Goal: Task Accomplishment & Management: Complete application form

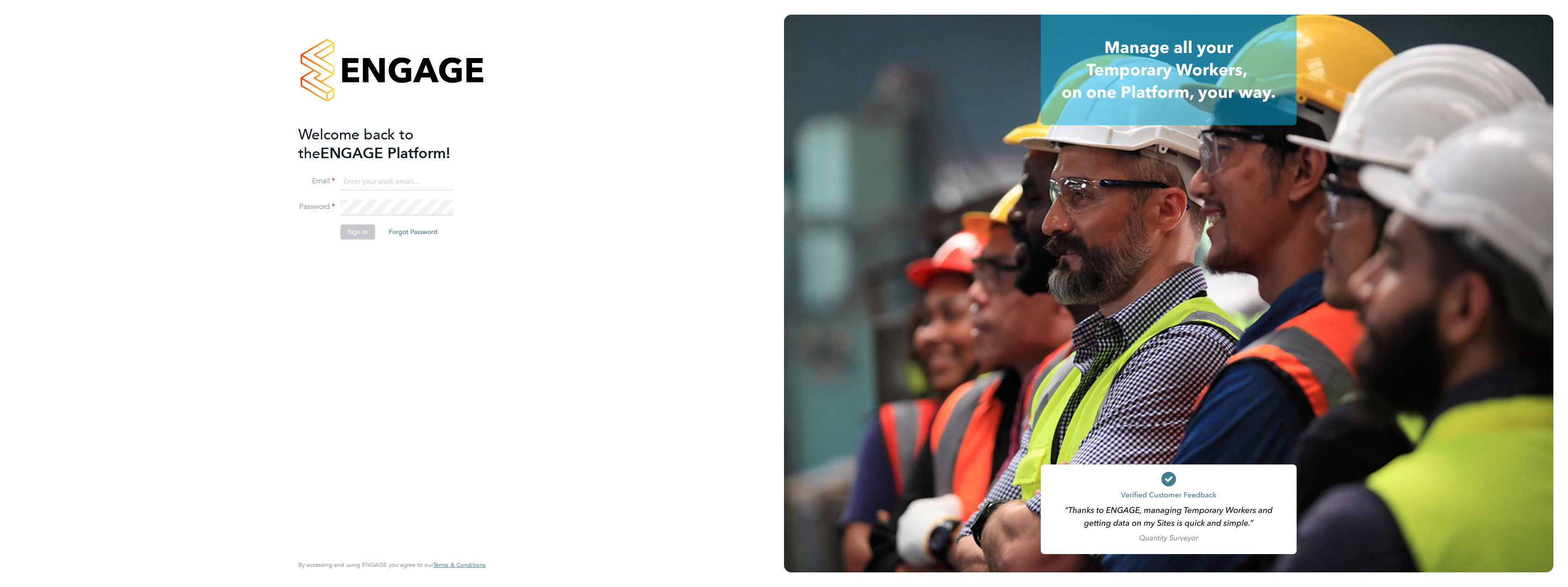
type input "charlie.wheeler@vistry.co.uk"
click at [348, 230] on button "Sign In" at bounding box center [357, 232] width 35 height 15
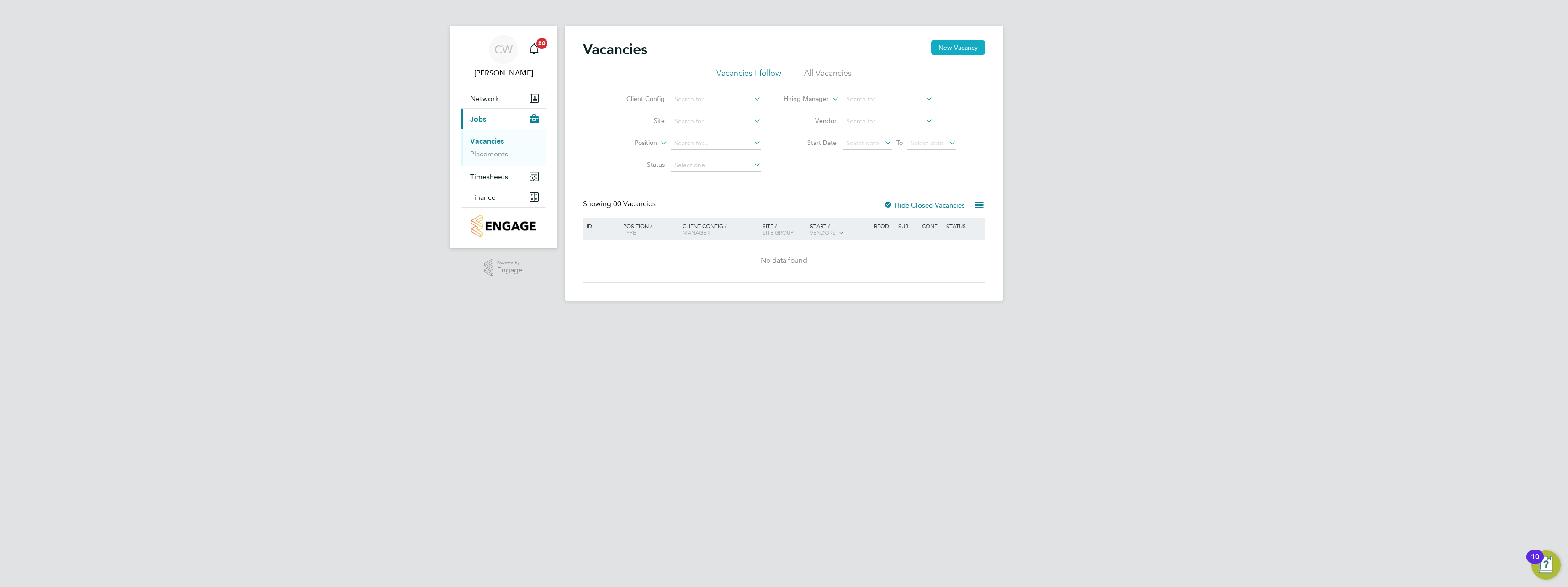
click at [954, 50] on button "New Vacancy" at bounding box center [958, 47] width 54 height 15
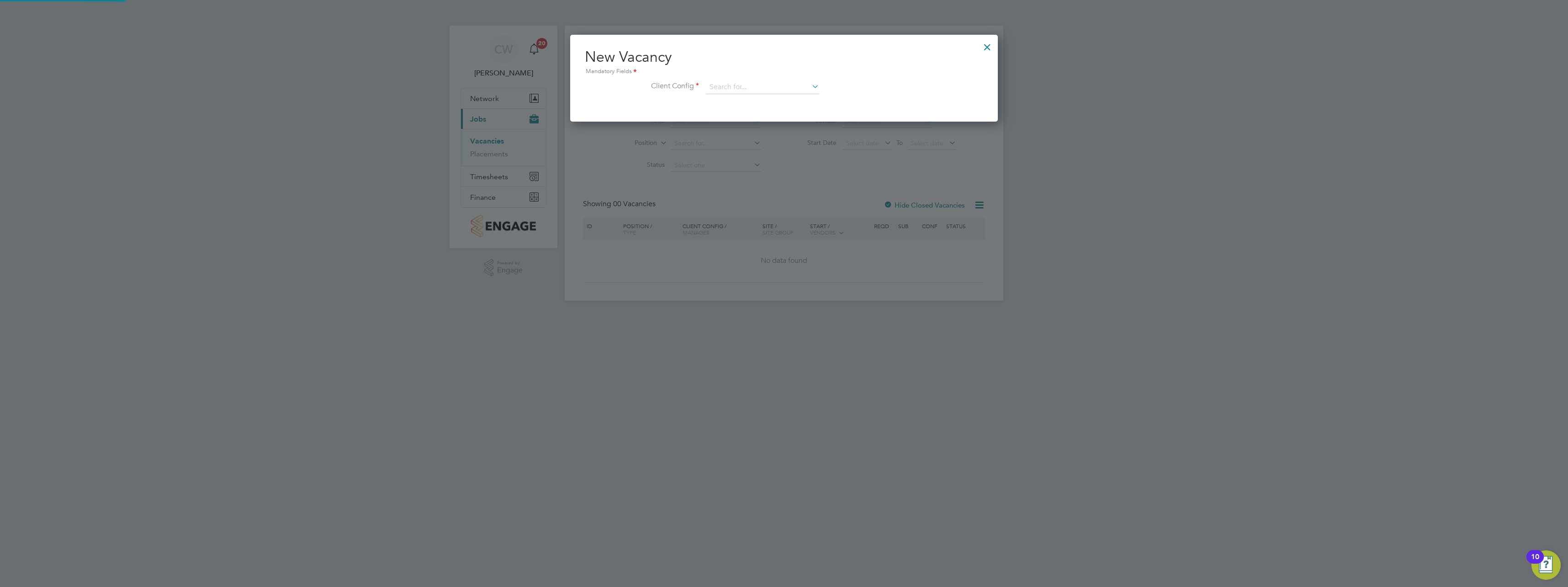
scroll to position [87, 428]
click at [819, 75] on div "Mandatory Fields" at bounding box center [784, 72] width 399 height 10
click at [822, 87] on li "Client Config" at bounding box center [784, 92] width 399 height 23
click at [990, 43] on div at bounding box center [987, 44] width 16 height 16
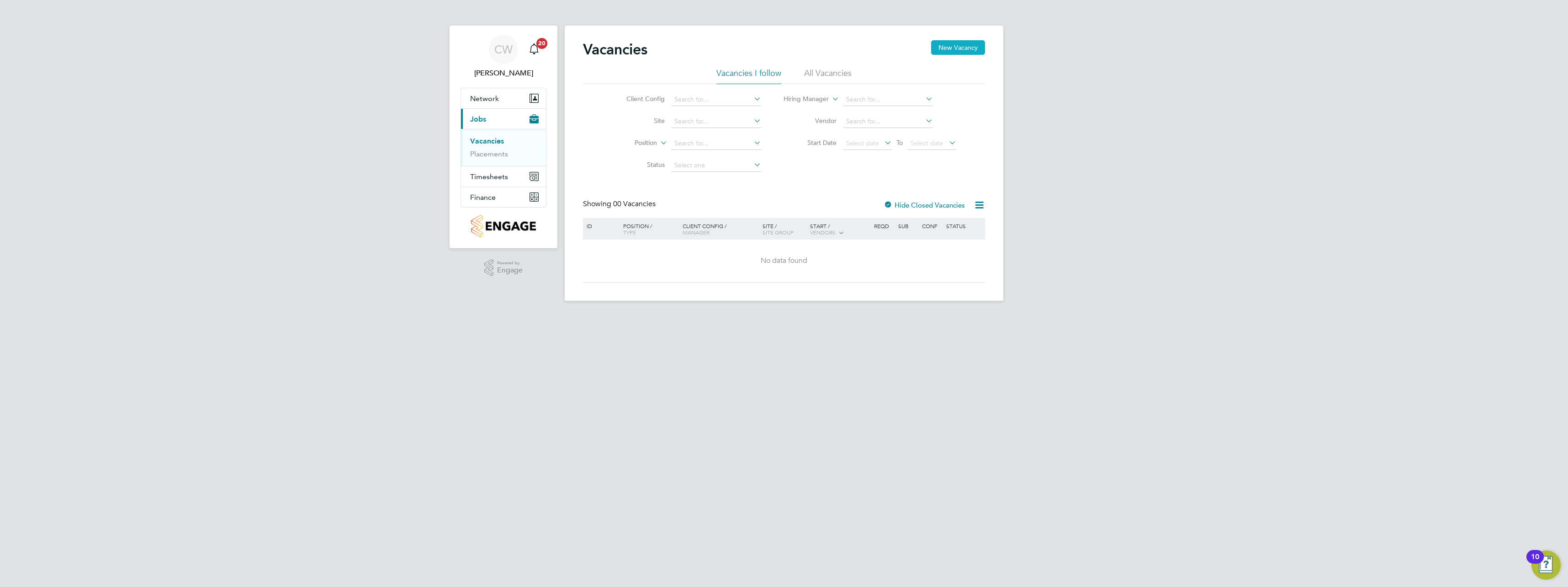
click at [962, 46] on button "New Vacancy" at bounding box center [958, 47] width 54 height 15
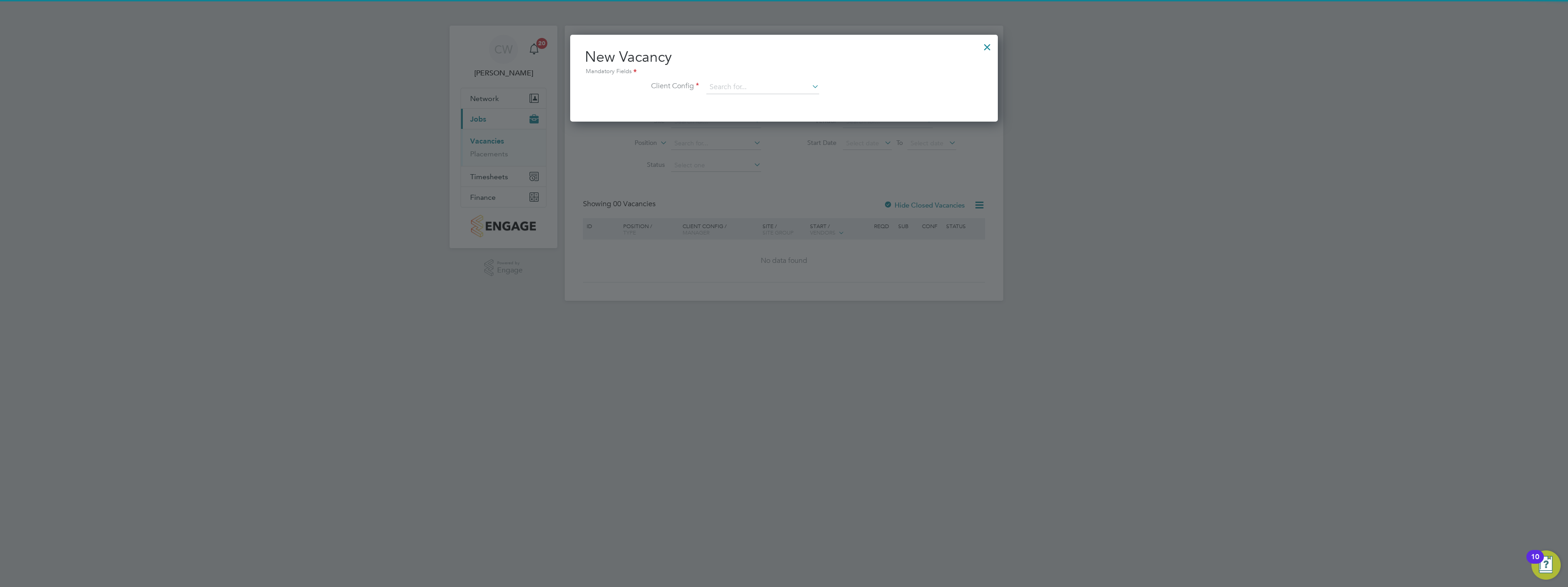
click at [810, 89] on icon at bounding box center [810, 86] width 0 height 13
click at [733, 193] on li "Countryside Properties UK Ltd" at bounding box center [823, 199] width 234 height 12
type input "Countryside Properties UK Ltd"
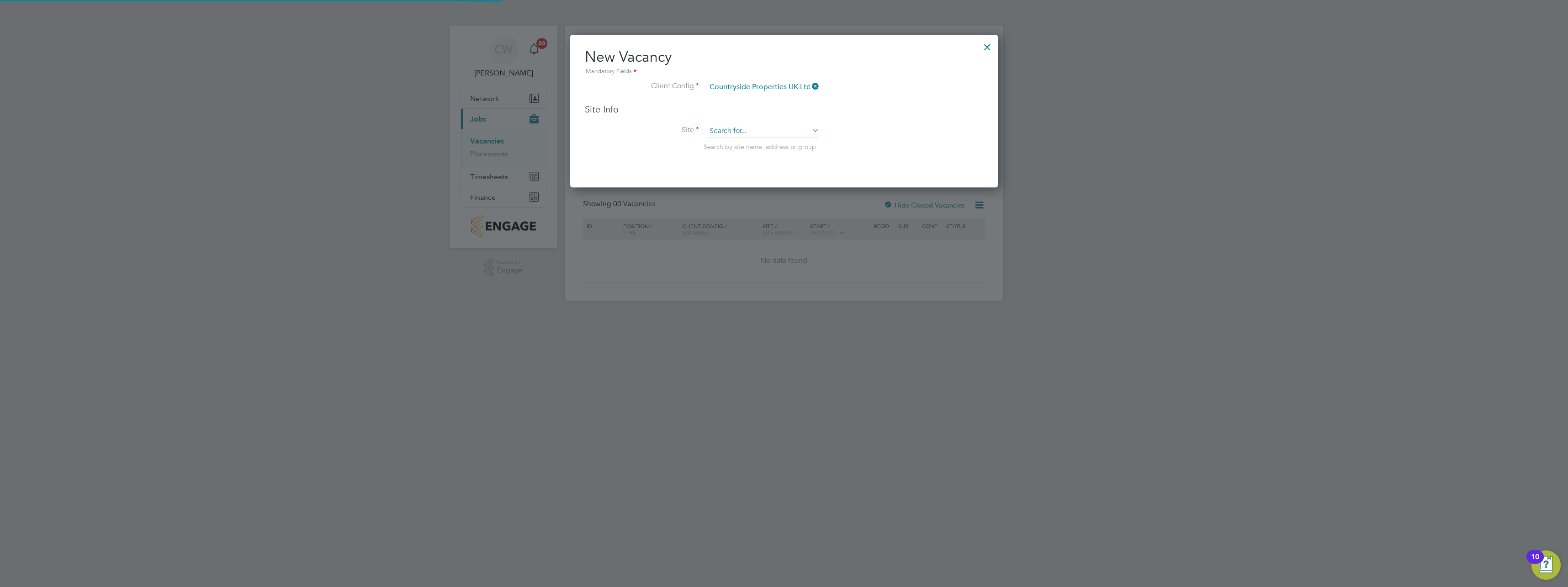
click at [764, 130] on input at bounding box center [762, 131] width 113 height 14
click at [778, 144] on li "Nuneaton ([GEOGRAPHIC_DATA])" at bounding box center [763, 144] width 114 height 12
type input "Nuneaton ([GEOGRAPHIC_DATA])"
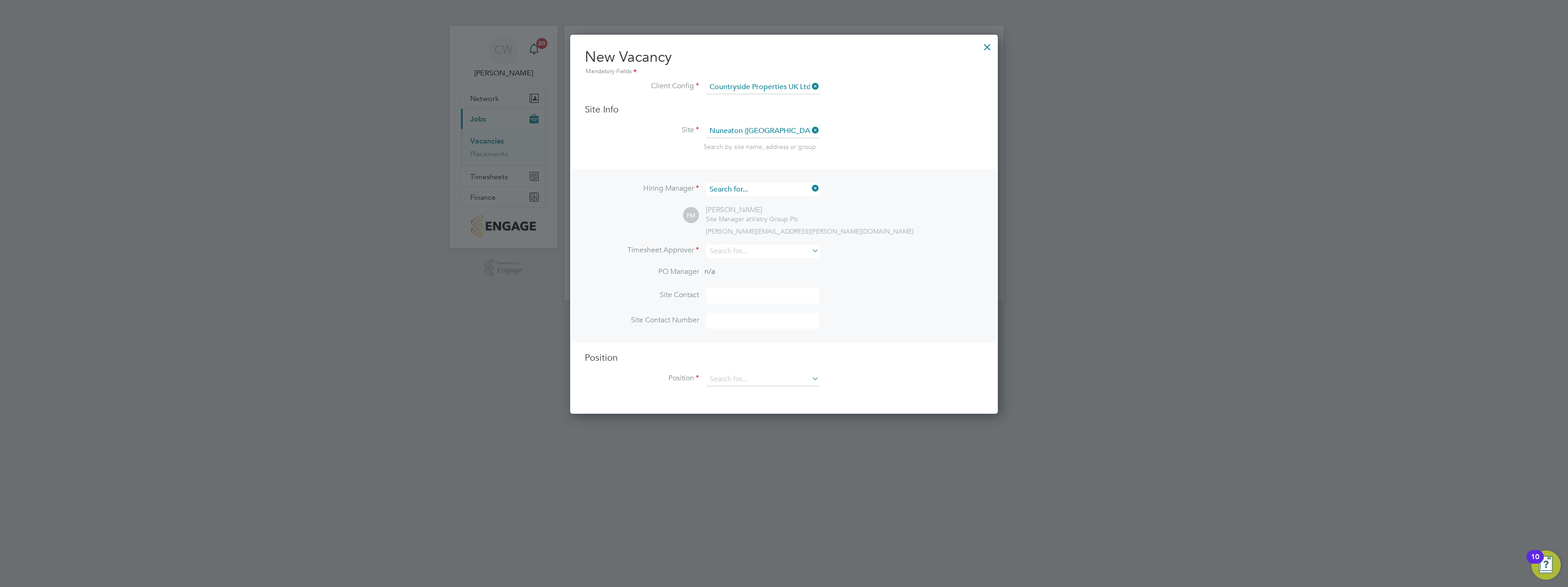
scroll to position [340, 428]
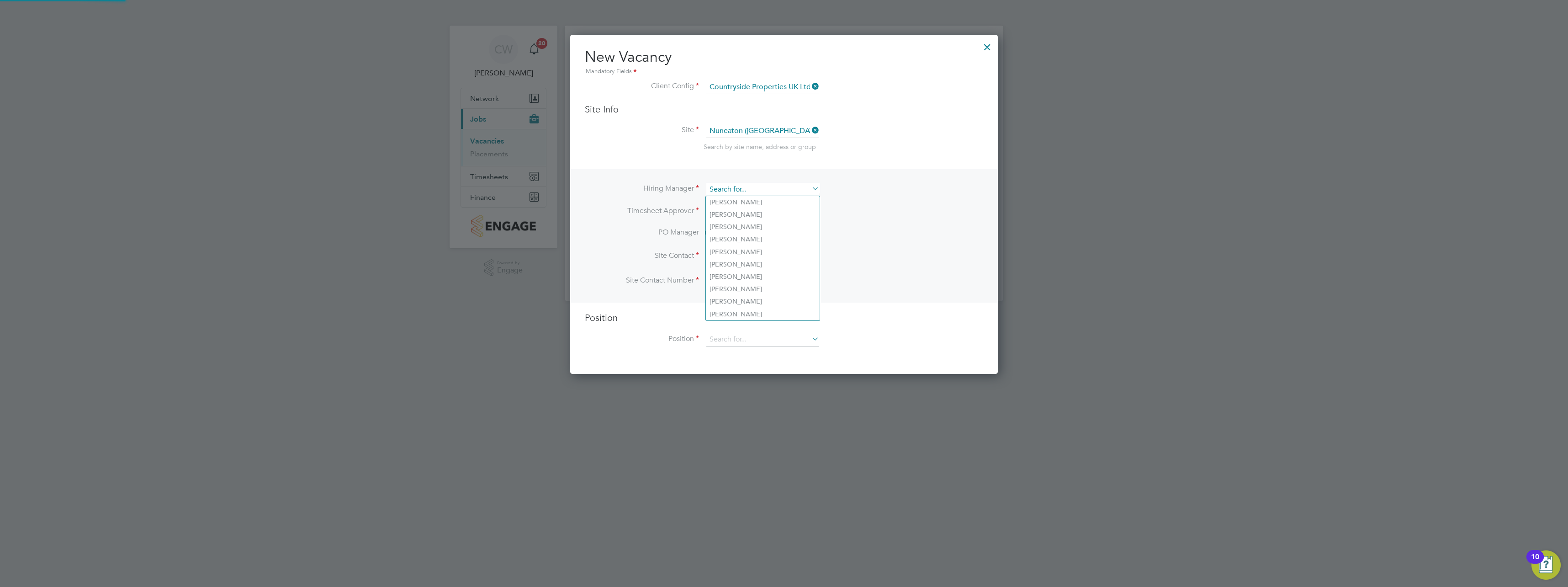
click at [775, 190] on input at bounding box center [762, 189] width 113 height 13
click at [770, 206] on li "[PERSON_NAME] an" at bounding box center [763, 202] width 114 height 12
type input "[PERSON_NAME]"
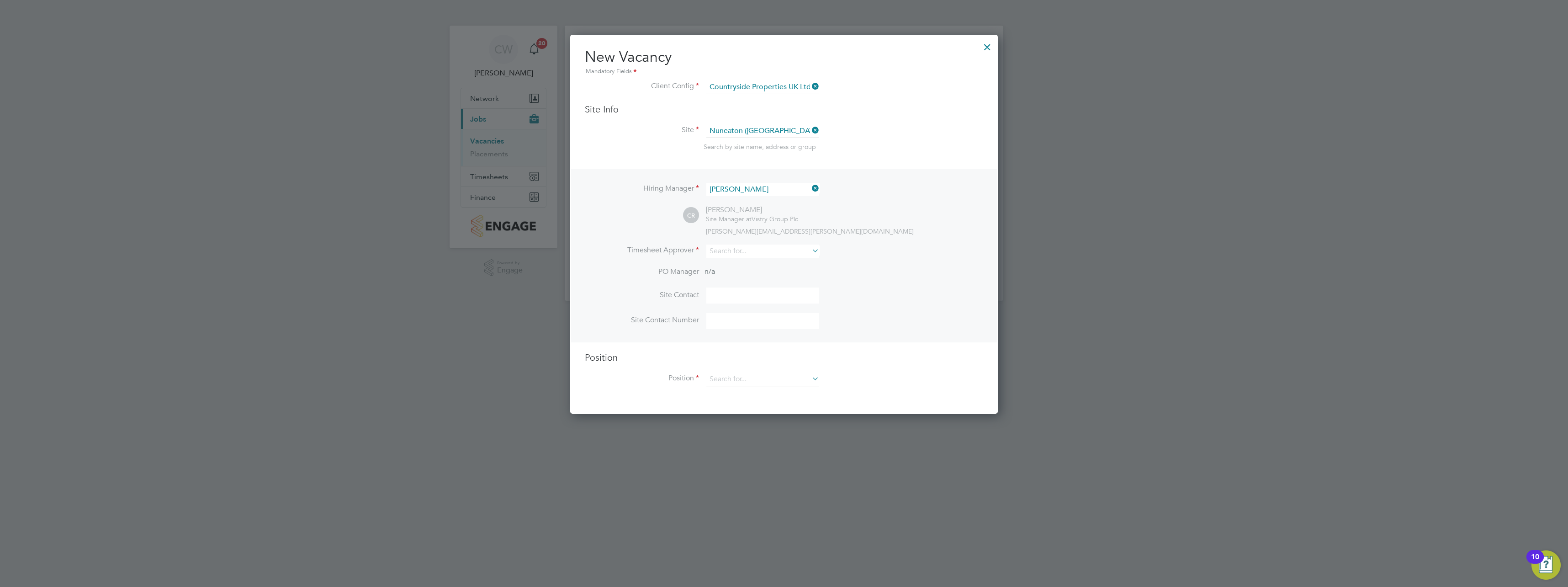
scroll to position [379, 428]
click at [733, 249] on input at bounding box center [762, 251] width 113 height 13
click at [733, 267] on li "[PERSON_NAME]" at bounding box center [763, 264] width 114 height 12
type input "[PERSON_NAME]"
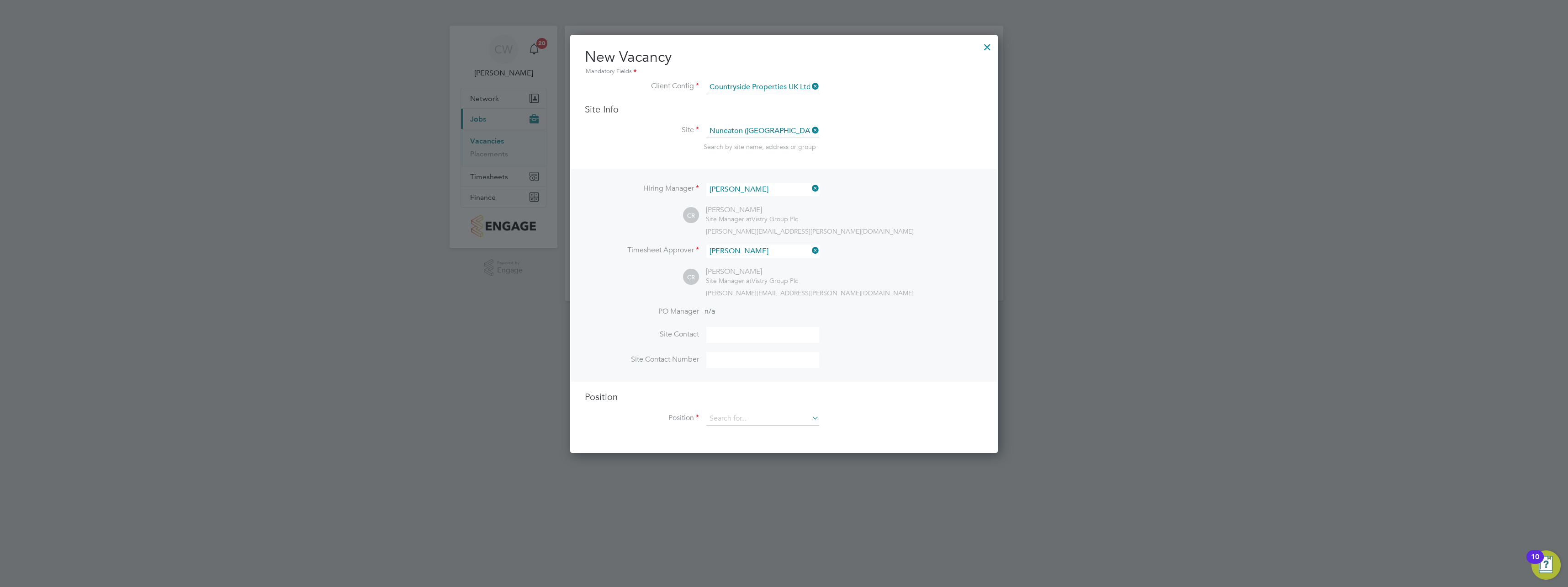
scroll to position [420, 428]
click at [727, 336] on input at bounding box center [762, 335] width 113 height 16
click at [810, 417] on icon at bounding box center [810, 418] width 0 height 13
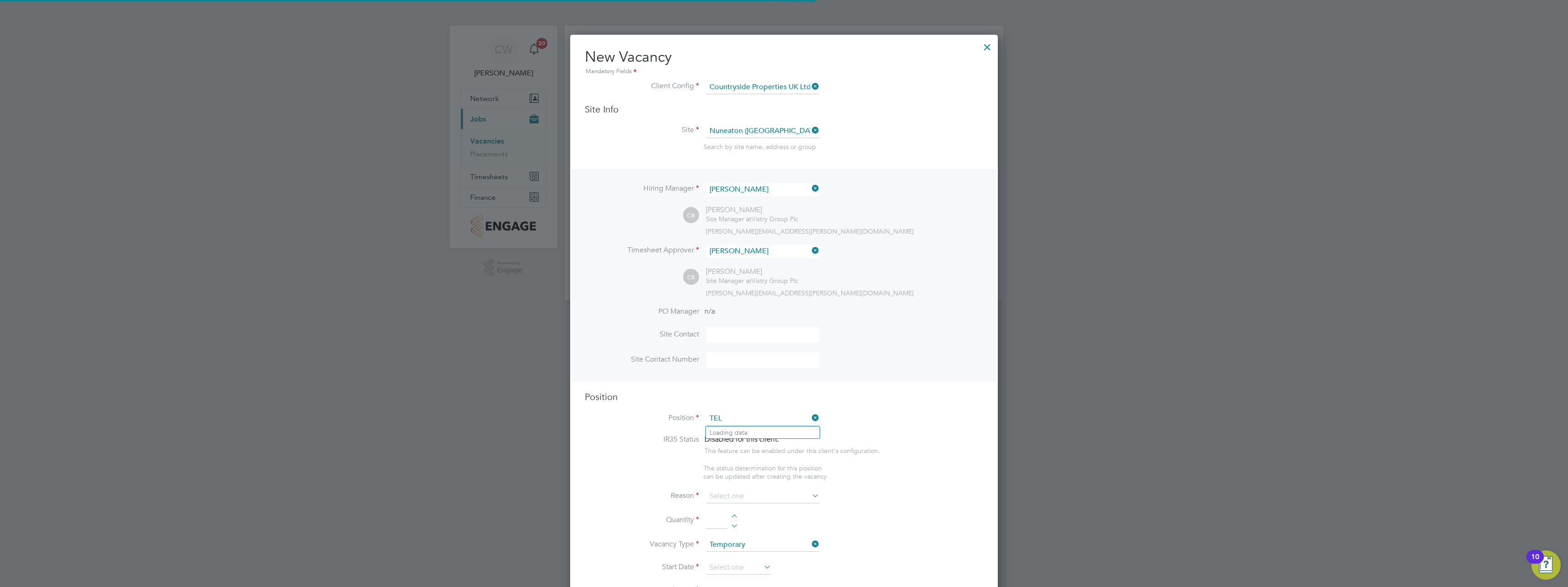
scroll to position [1313, 428]
type input "T"
type input "R"
click at [774, 480] on li "Fork lift Operator (Zone 3)" at bounding box center [763, 482] width 114 height 12
type input "Forklift Operator (Zone 3)"
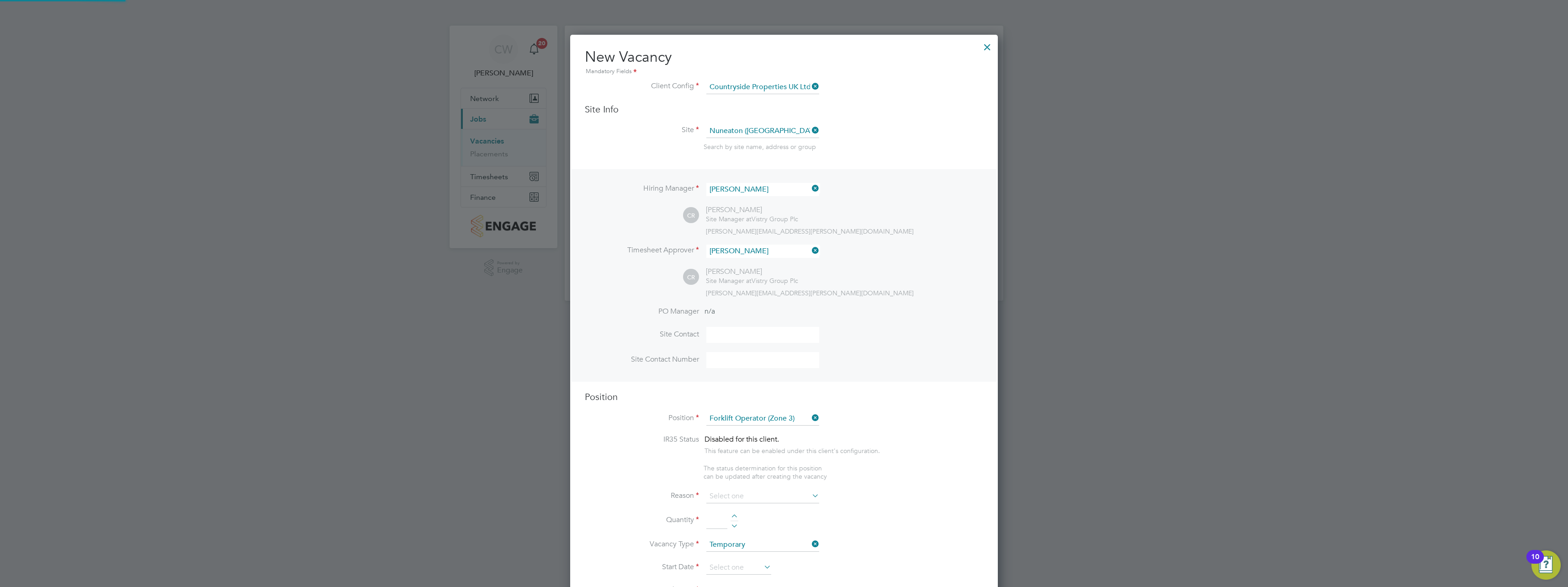
type textarea "• Operate construction machinery • Delivering large quantities of materials to …"
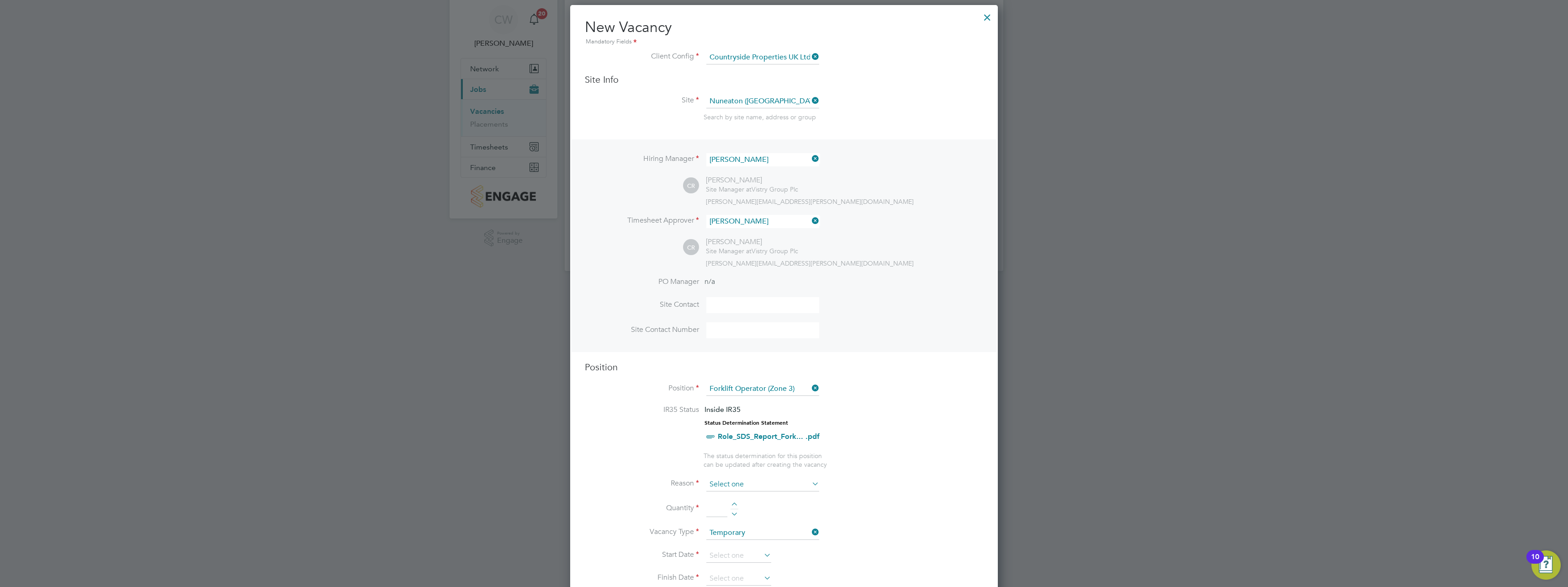
scroll to position [46, 0]
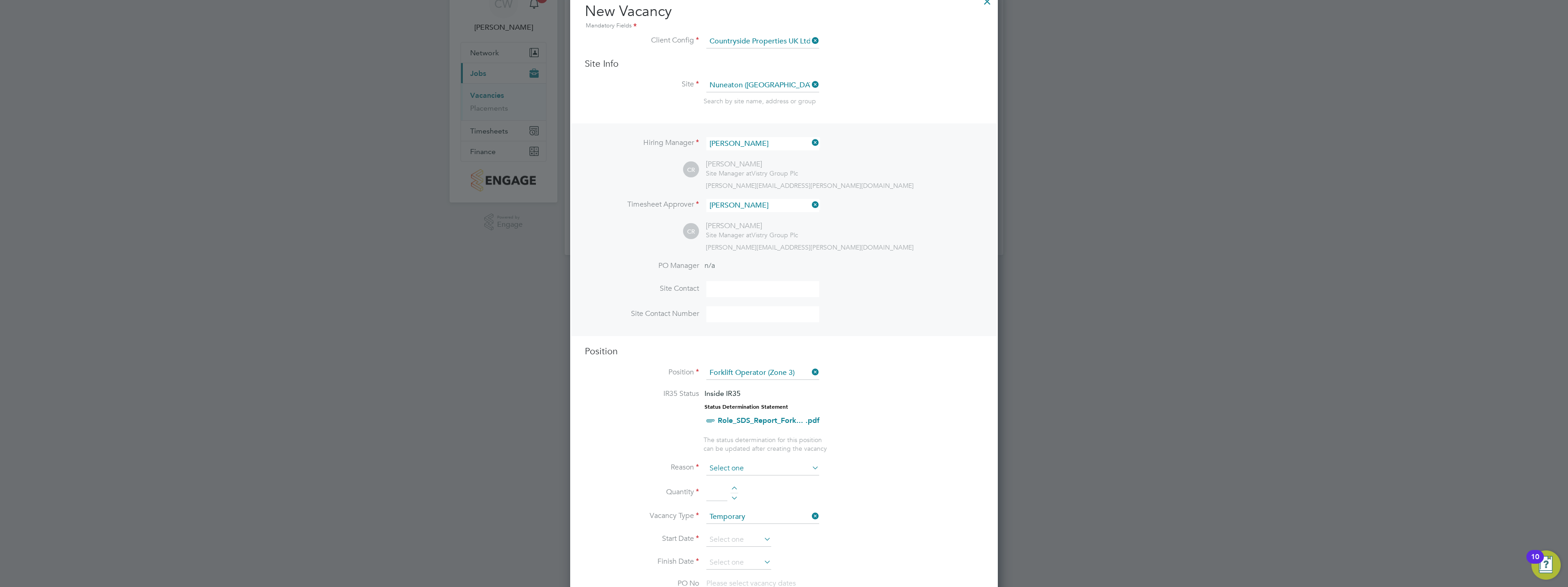
click at [771, 471] on input at bounding box center [762, 468] width 113 height 14
click at [757, 494] on li "Holiday" at bounding box center [763, 494] width 114 height 12
type input "Holiday"
click at [736, 488] on div at bounding box center [734, 490] width 8 height 7
type input "1"
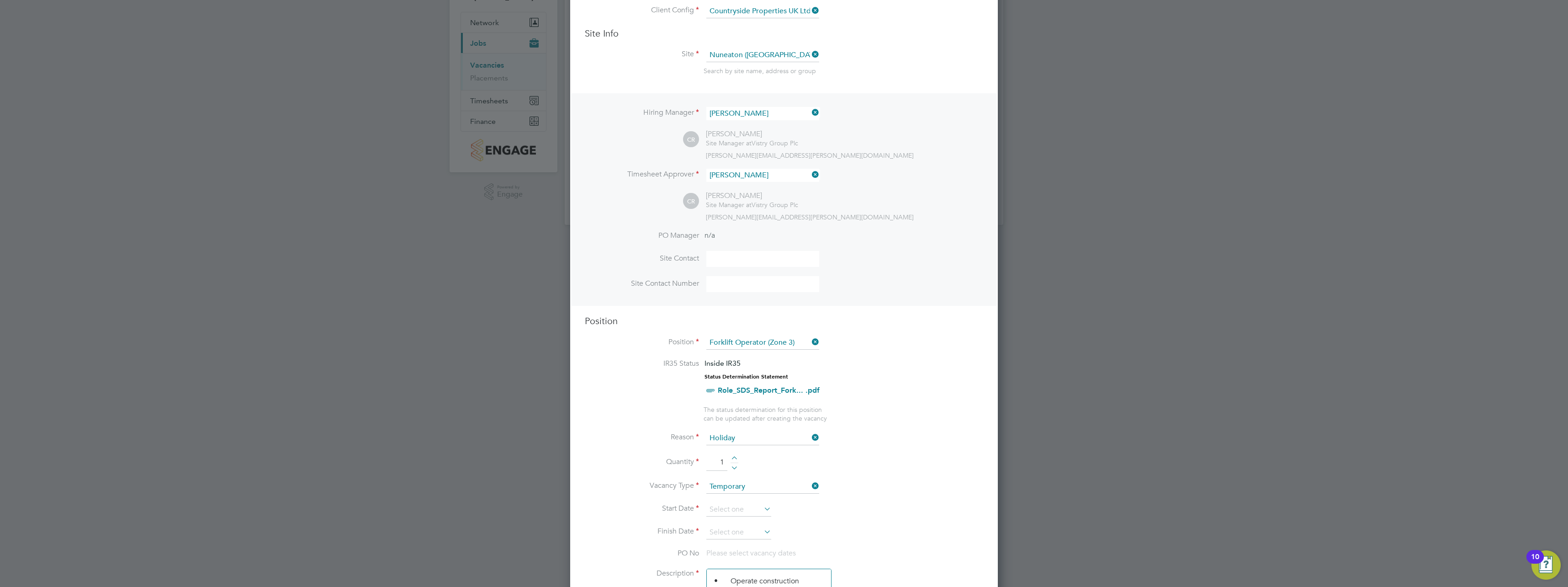
scroll to position [91, 0]
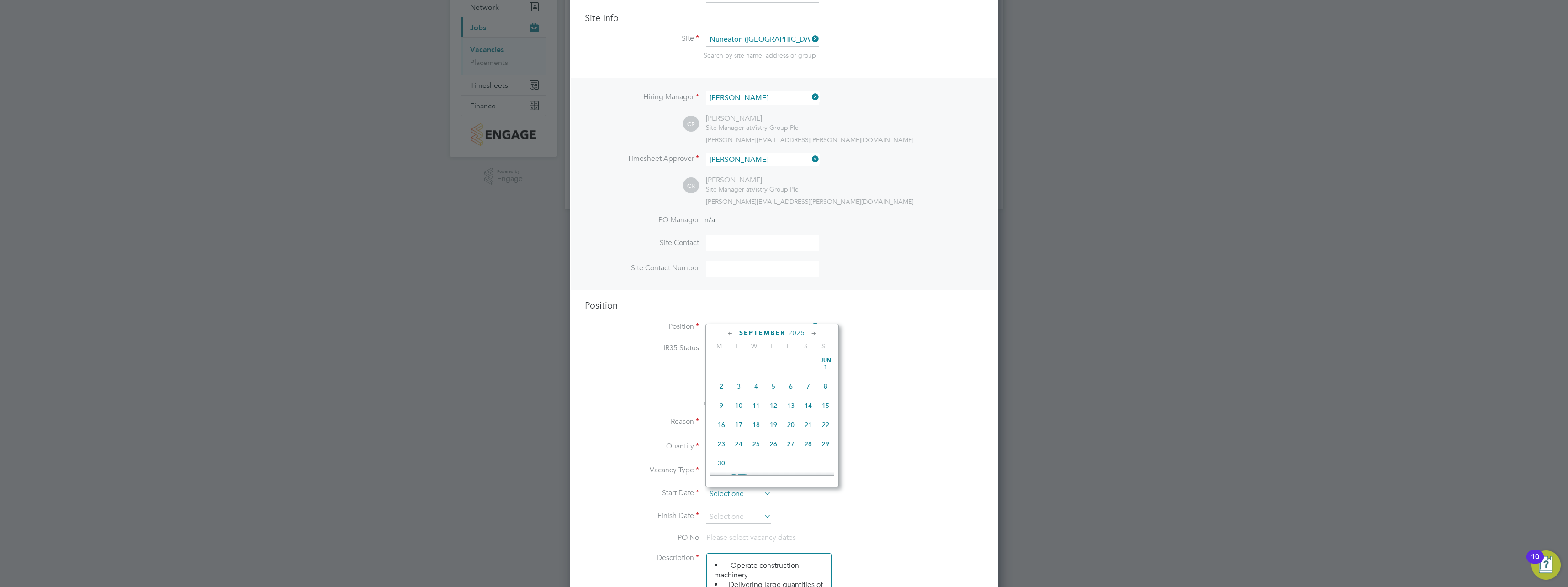
click at [754, 496] on input at bounding box center [738, 494] width 65 height 14
click at [721, 429] on span "22" at bounding box center [721, 423] width 18 height 18
type input "[DATE]"
click at [752, 518] on input at bounding box center [738, 517] width 65 height 14
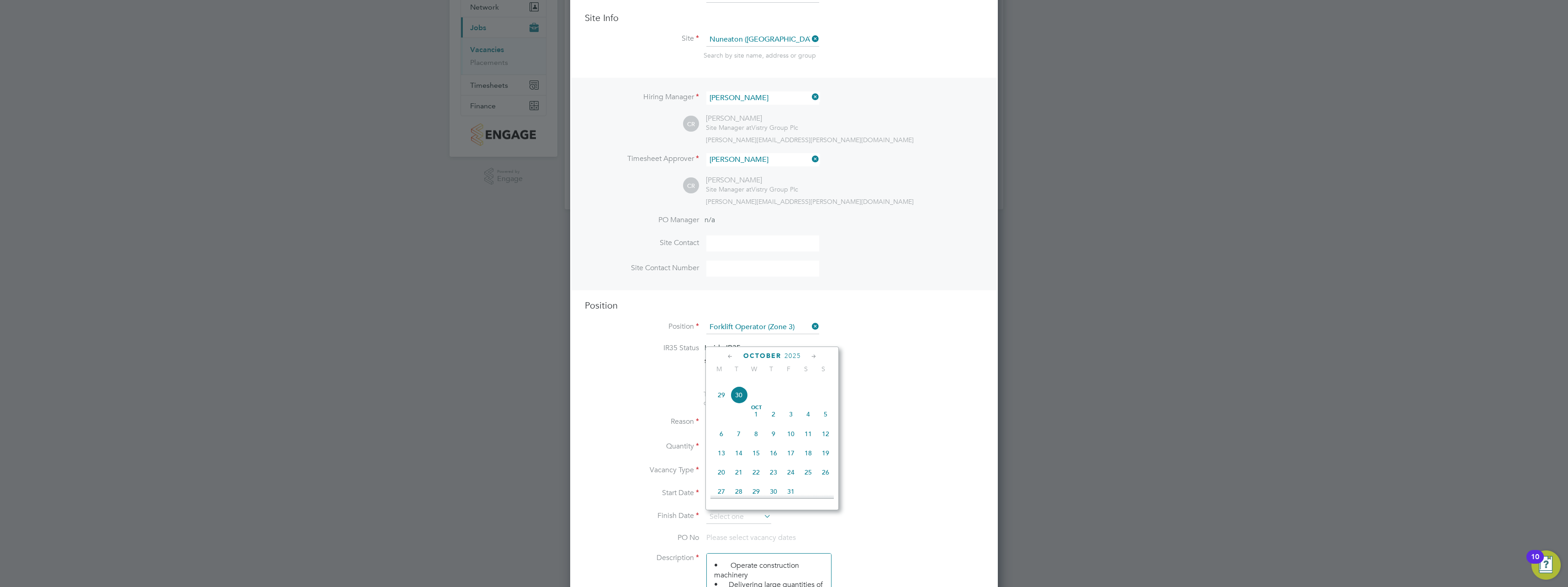
scroll to position [402, 0]
click at [794, 479] on span "31" at bounding box center [791, 469] width 18 height 18
type input "[DATE]"
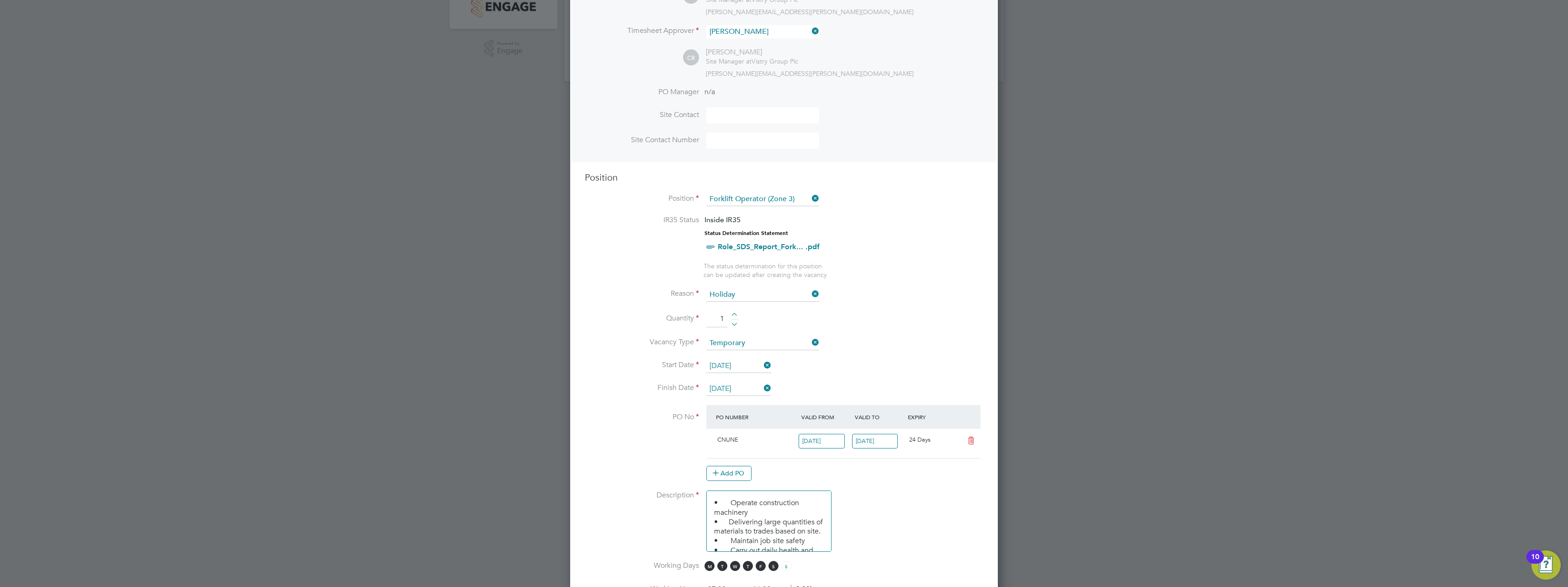
scroll to position [228, 0]
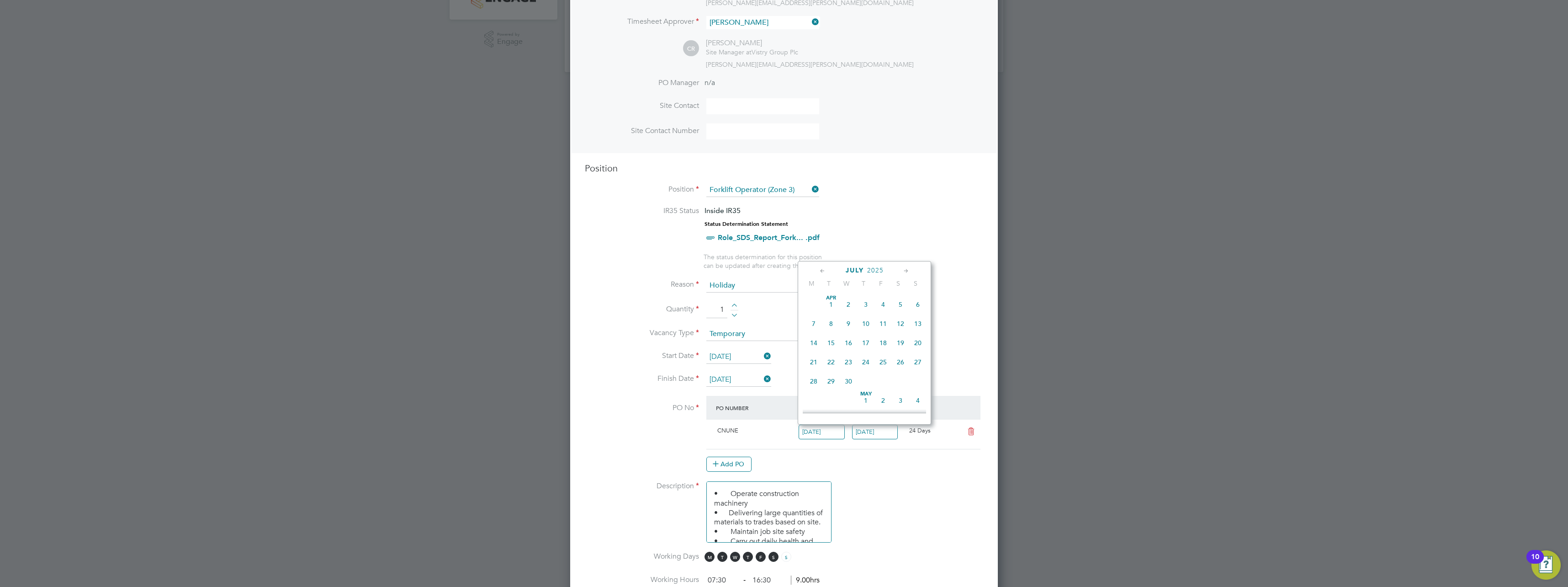
click at [835, 436] on input "[DATE]" at bounding box center [822, 432] width 46 height 15
click at [835, 357] on span "[DATE]" at bounding box center [831, 348] width 18 height 18
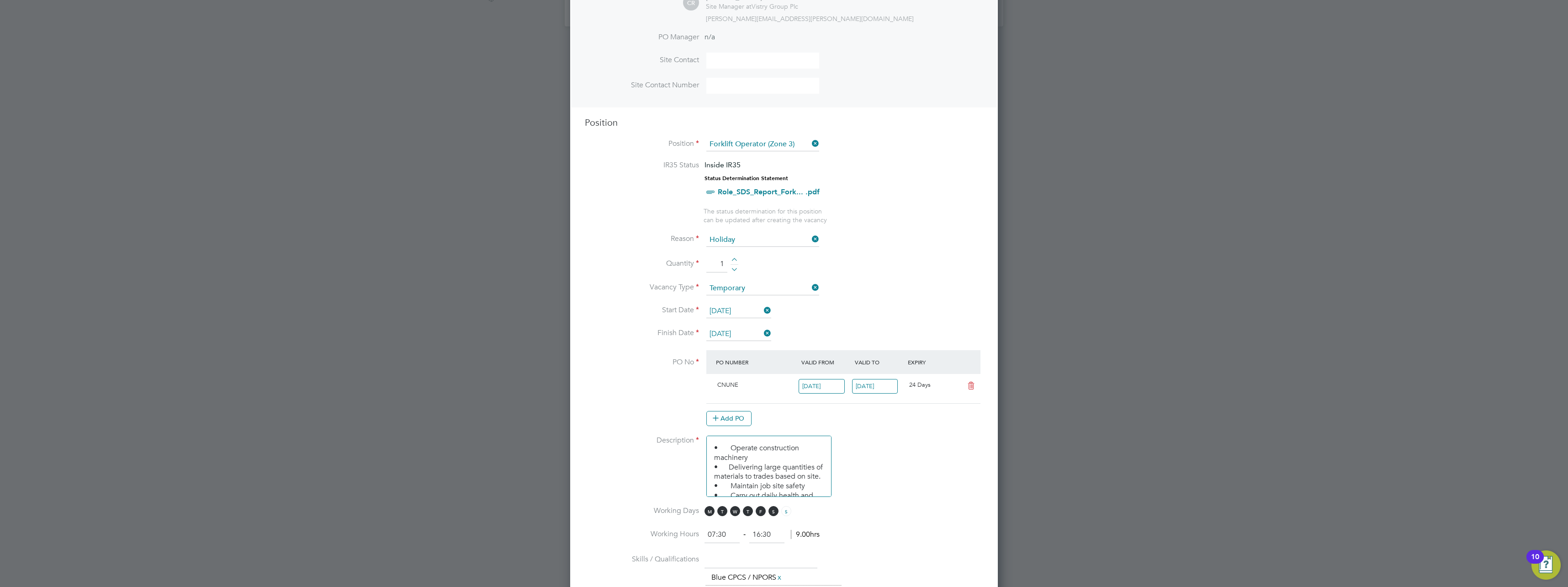
click at [838, 385] on input "[DATE]" at bounding box center [822, 386] width 46 height 15
click at [866, 311] on span "24" at bounding box center [866, 302] width 18 height 18
click at [845, 388] on div "[DATE]" at bounding box center [826, 388] width 54 height 23
click at [835, 382] on input "[DATE]" at bounding box center [822, 386] width 46 height 15
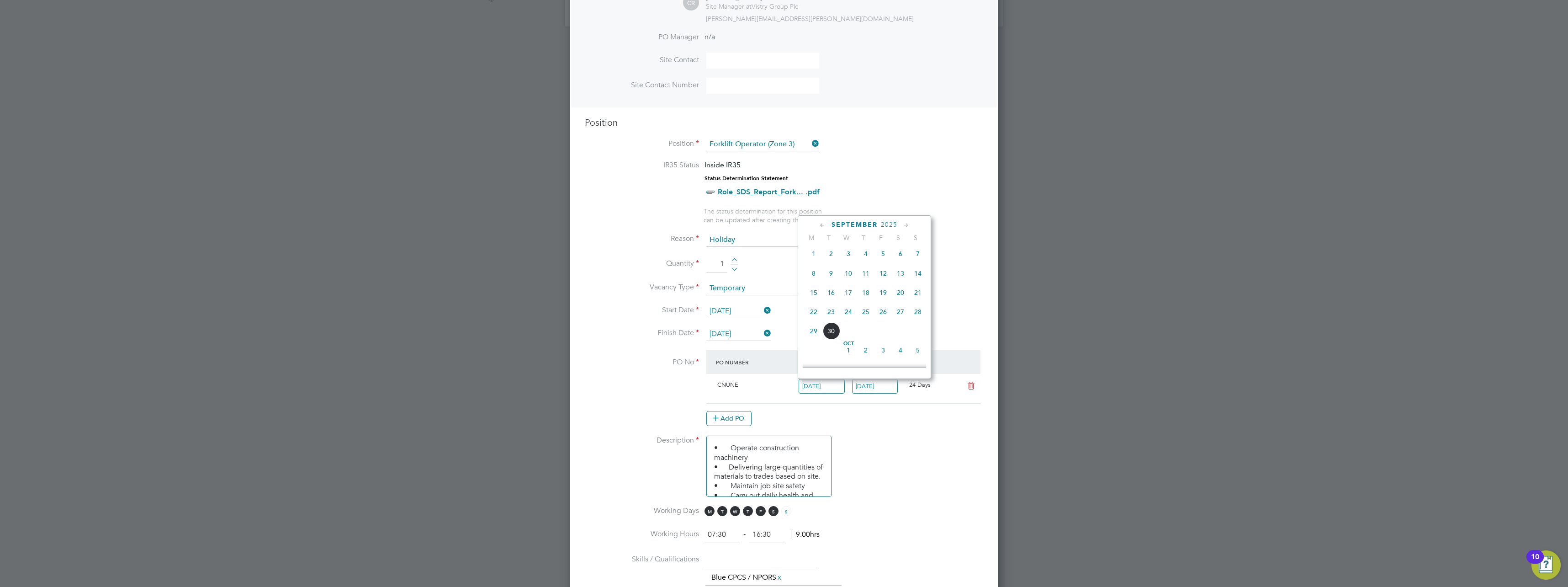
scroll to position [519, 0]
click at [813, 307] on span "22" at bounding box center [814, 298] width 18 height 18
type input "[DATE]"
click at [882, 389] on input "[DATE]" at bounding box center [875, 386] width 46 height 15
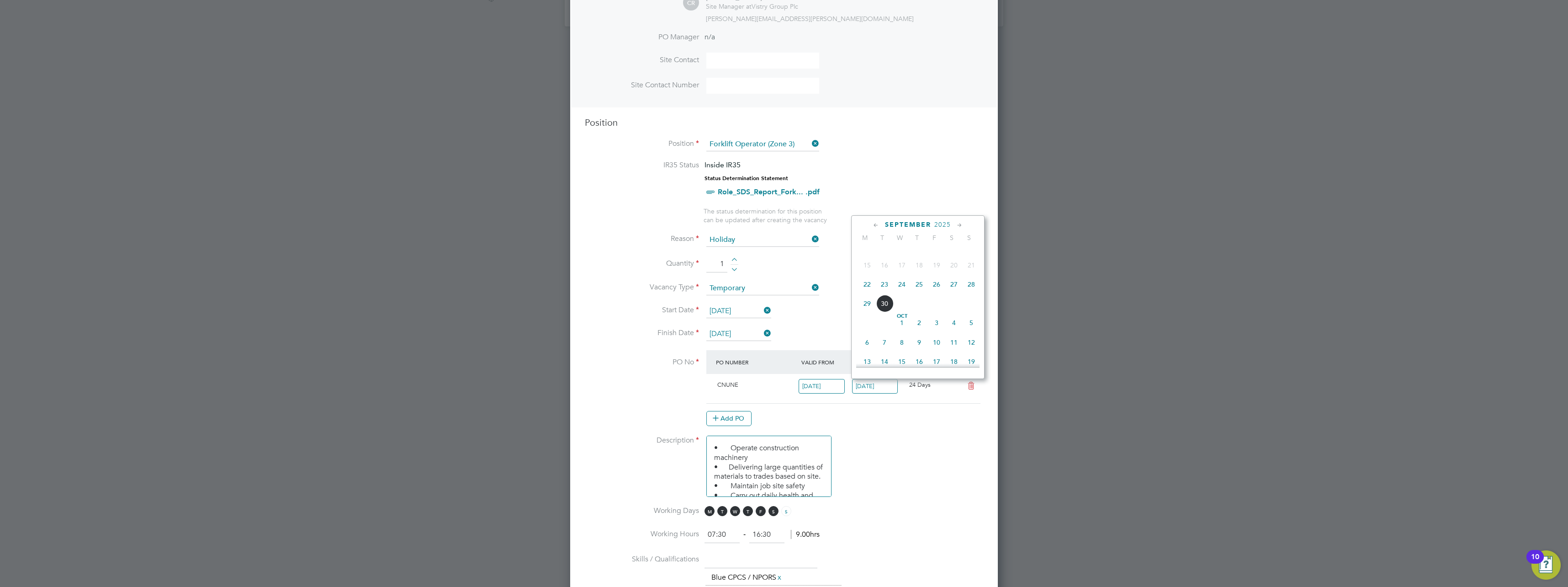
click at [953, 327] on span "4" at bounding box center [954, 323] width 18 height 18
type input "[DATE]"
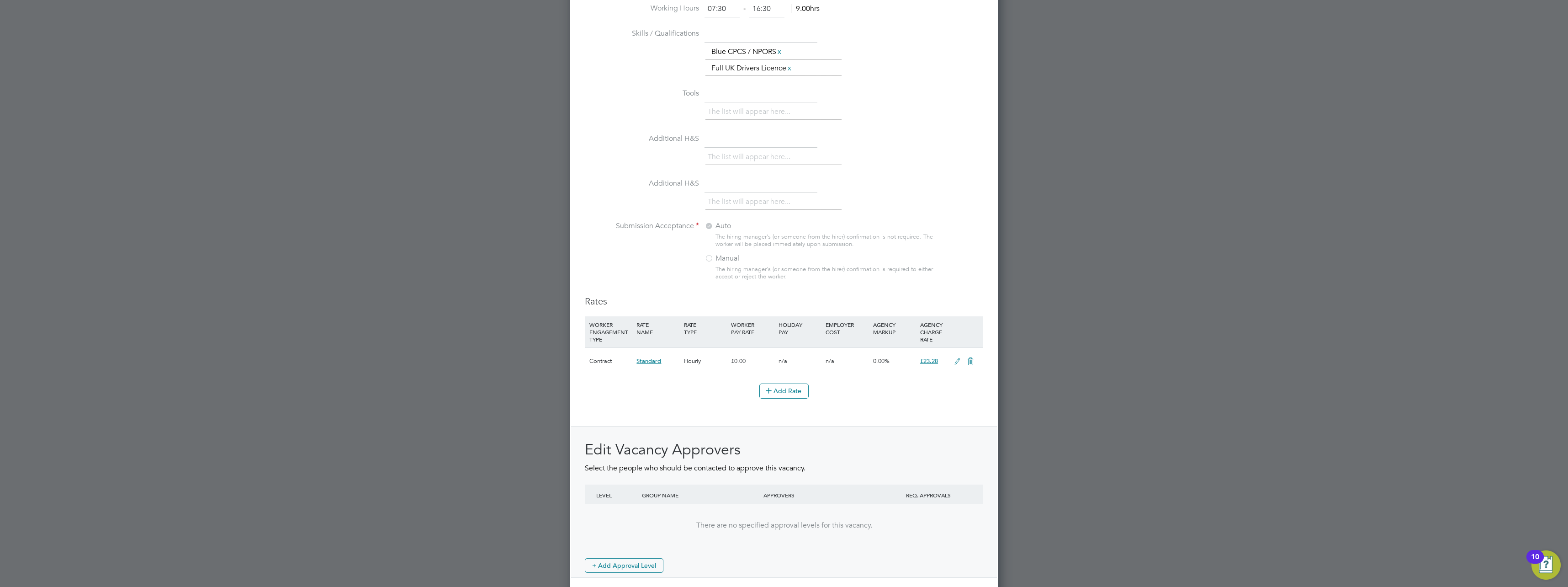
scroll to position [842, 0]
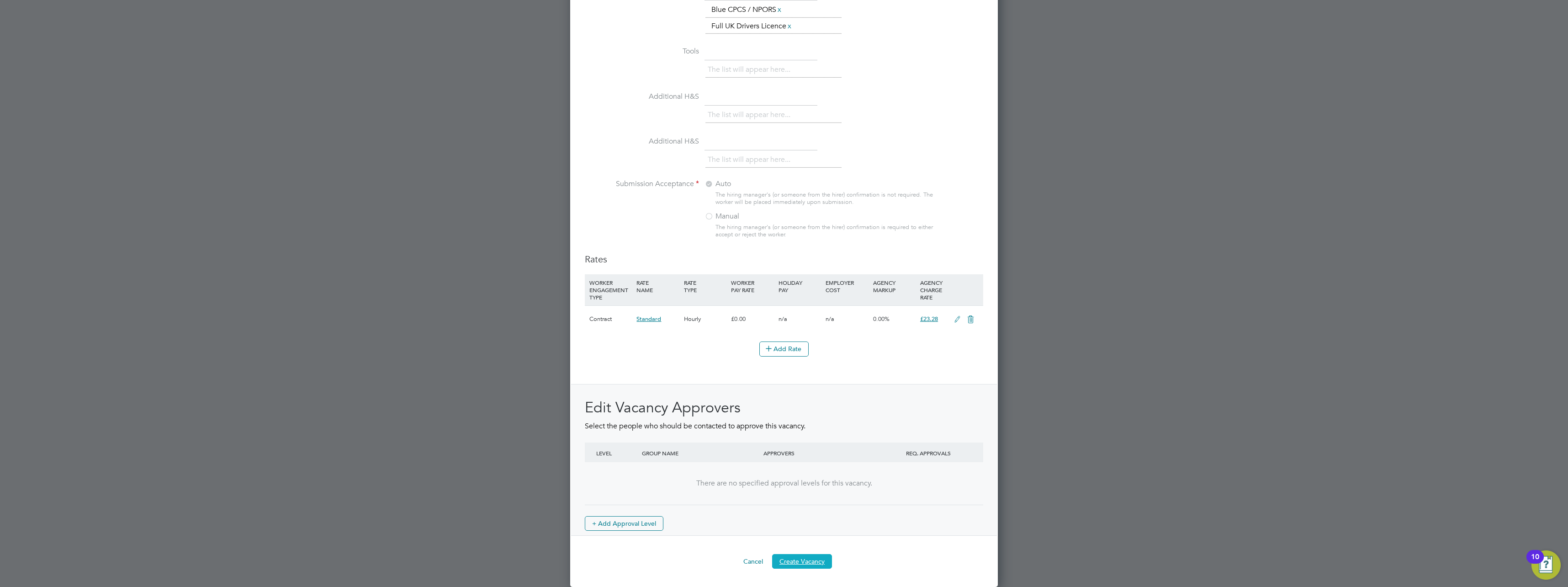
click at [801, 558] on button "Create Vacancy" at bounding box center [802, 561] width 60 height 15
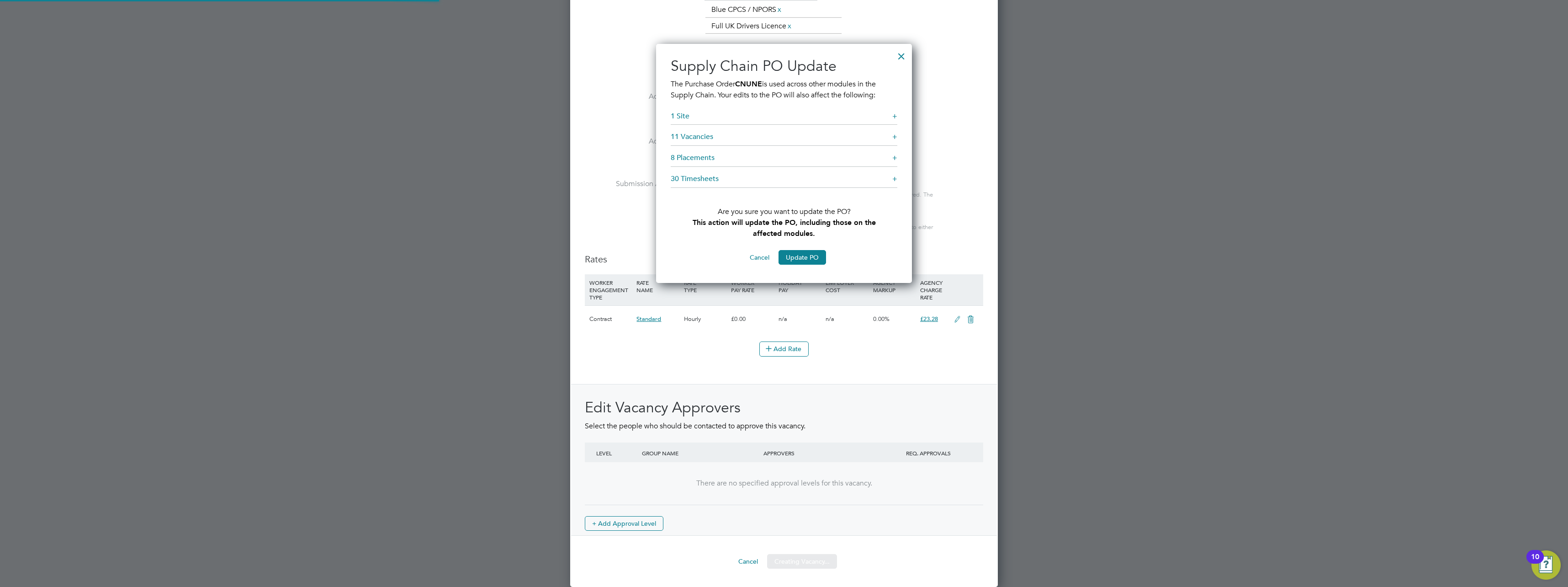
scroll to position [239, 256]
click at [898, 60] on div at bounding box center [901, 54] width 16 height 16
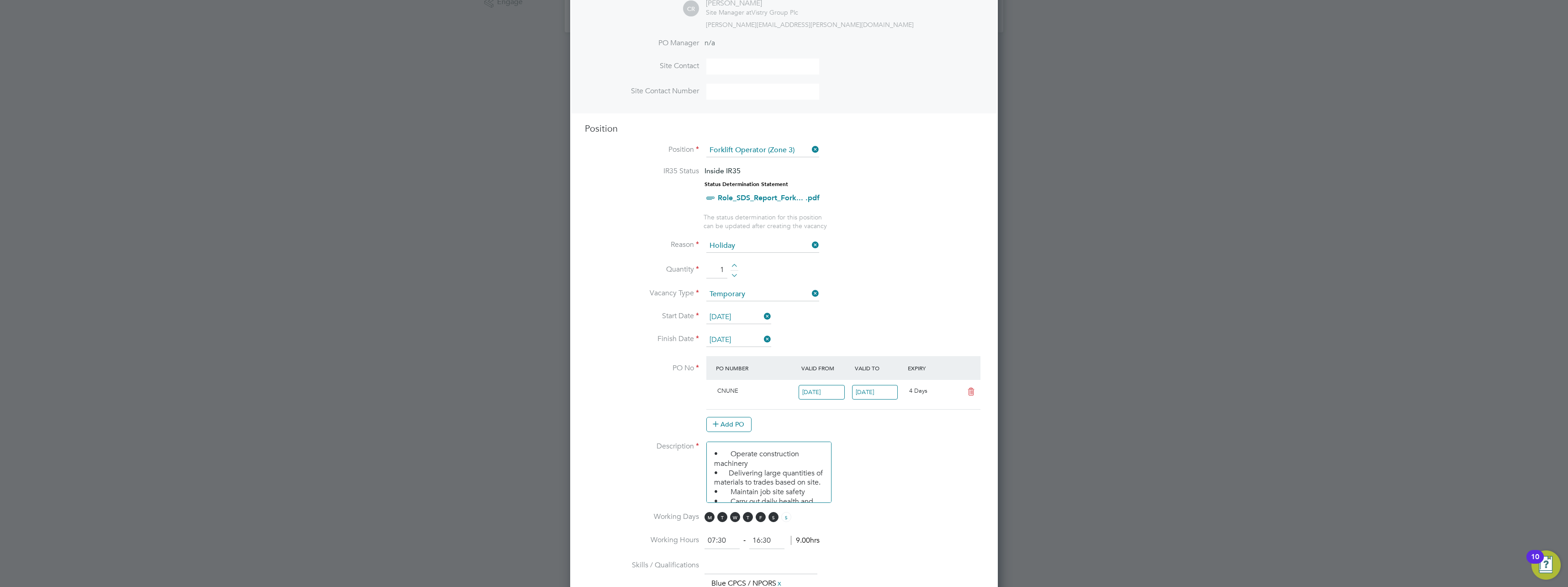
scroll to position [412, 0]
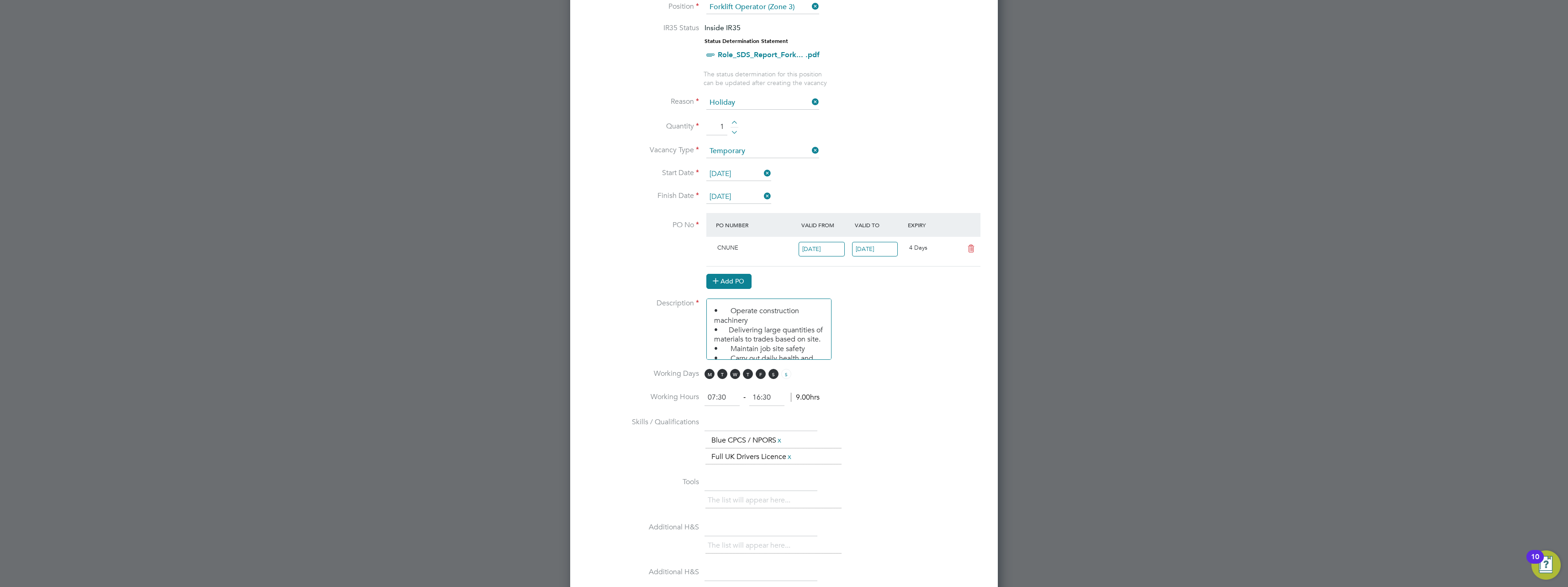
click at [739, 281] on button "Add PO" at bounding box center [729, 281] width 45 height 15
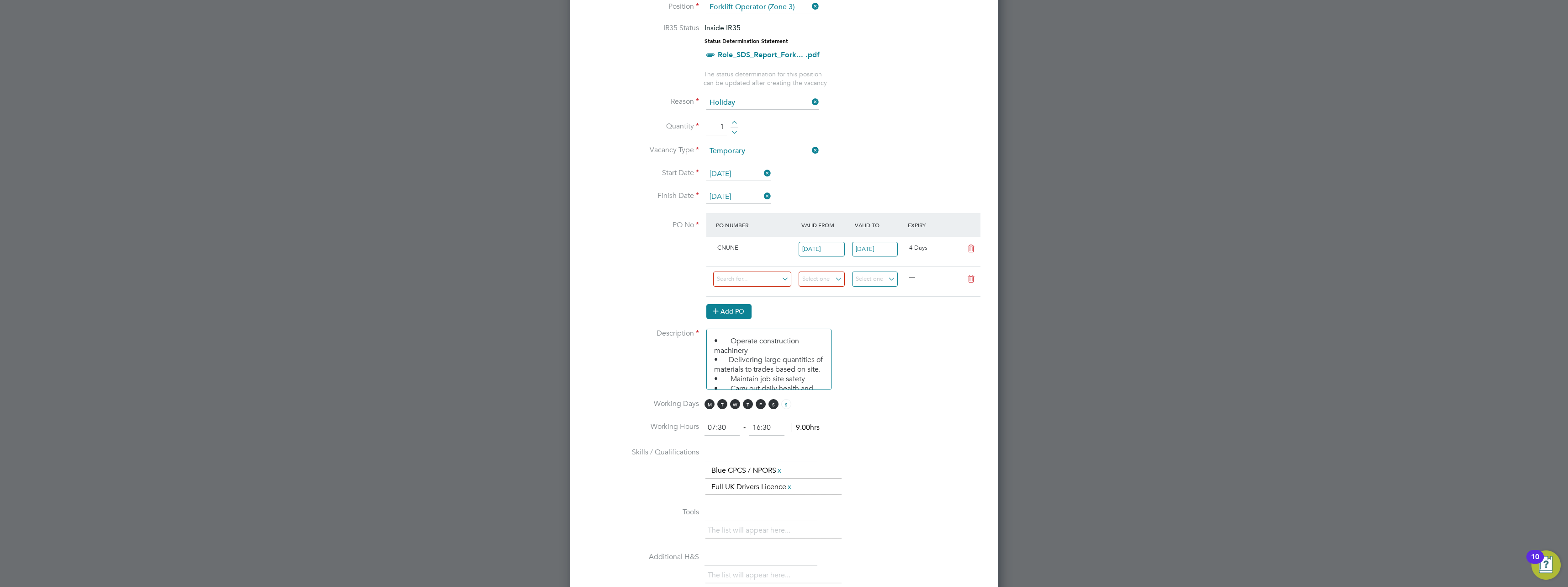
scroll to position [1425, 428]
click at [765, 281] on input at bounding box center [752, 279] width 78 height 15
paste input "S-CNUNE/01900"
type input "S-CNUNE/01900"
click at [820, 279] on input at bounding box center [822, 279] width 46 height 15
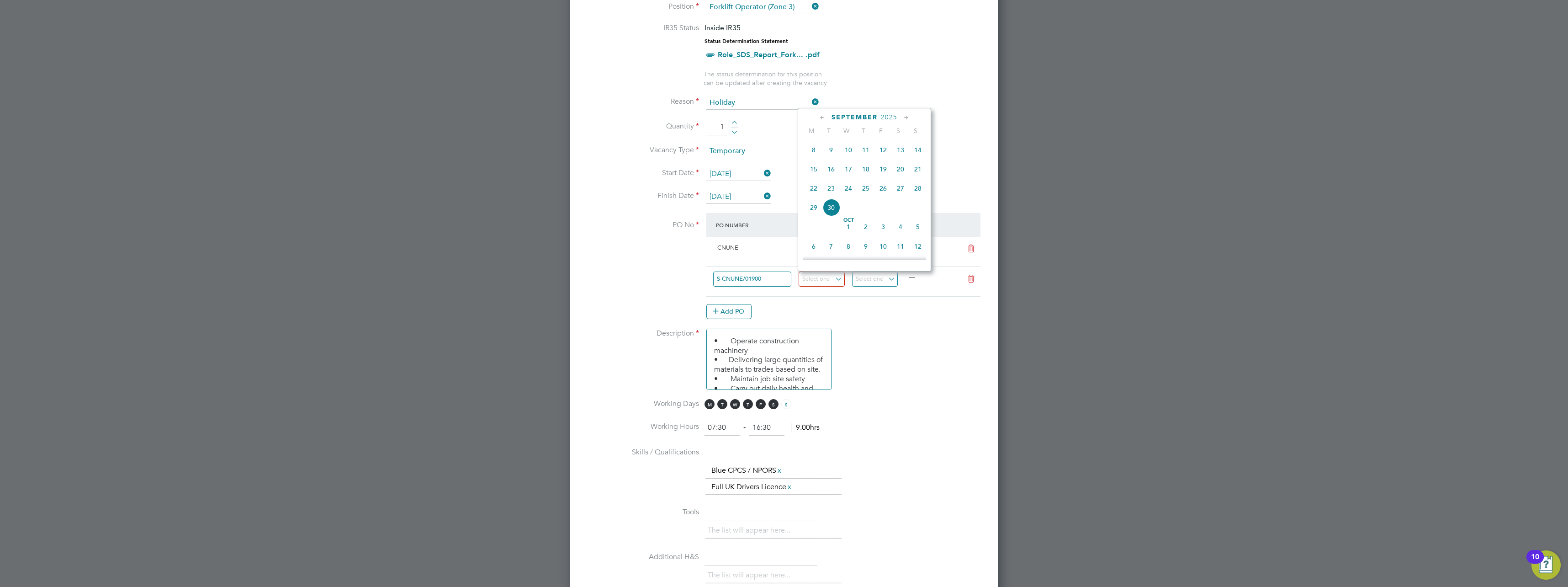
scroll to position [311, 0]
click at [814, 216] on span "22" at bounding box center [814, 208] width 18 height 18
type input "[DATE]"
click at [871, 272] on input at bounding box center [875, 279] width 46 height 15
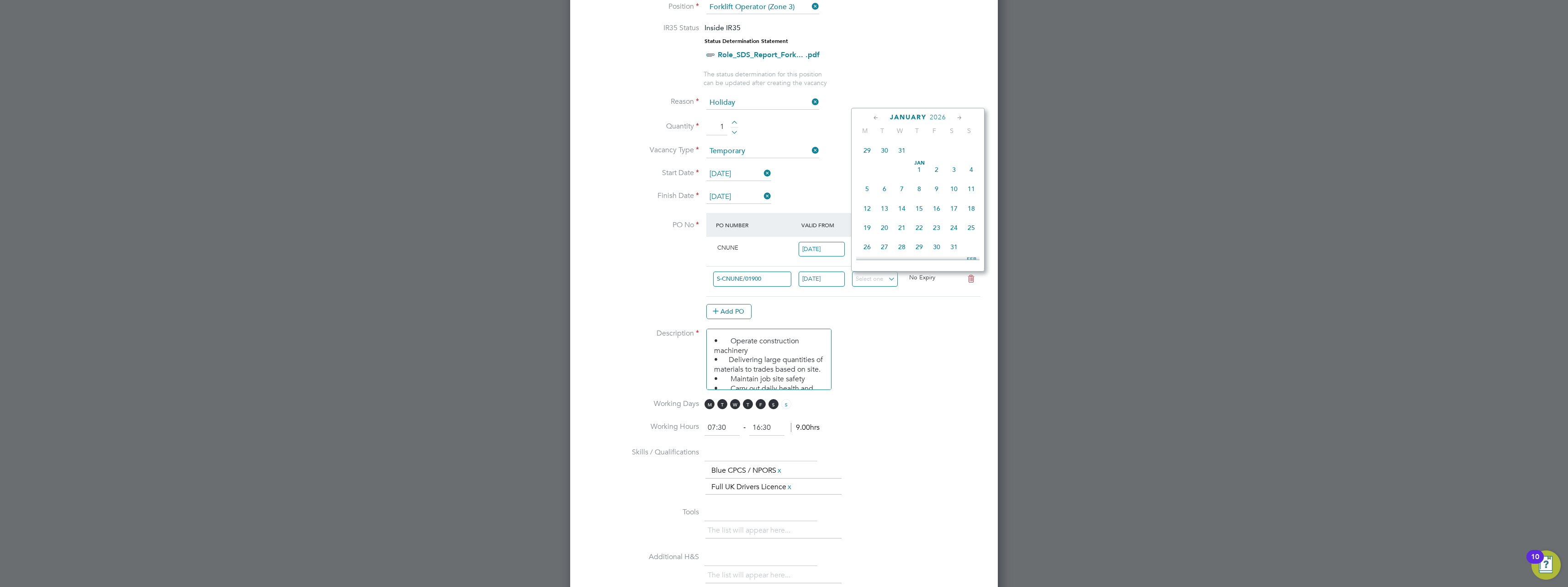
click at [902, 159] on span "31" at bounding box center [901, 150] width 18 height 18
type input "[DATE]"
click at [908, 340] on li "Description • Operate construction machinery • Delivering large quantities of m…" at bounding box center [784, 364] width 399 height 71
click at [973, 246] on icon at bounding box center [971, 248] width 12 height 7
type input "[DATE]"
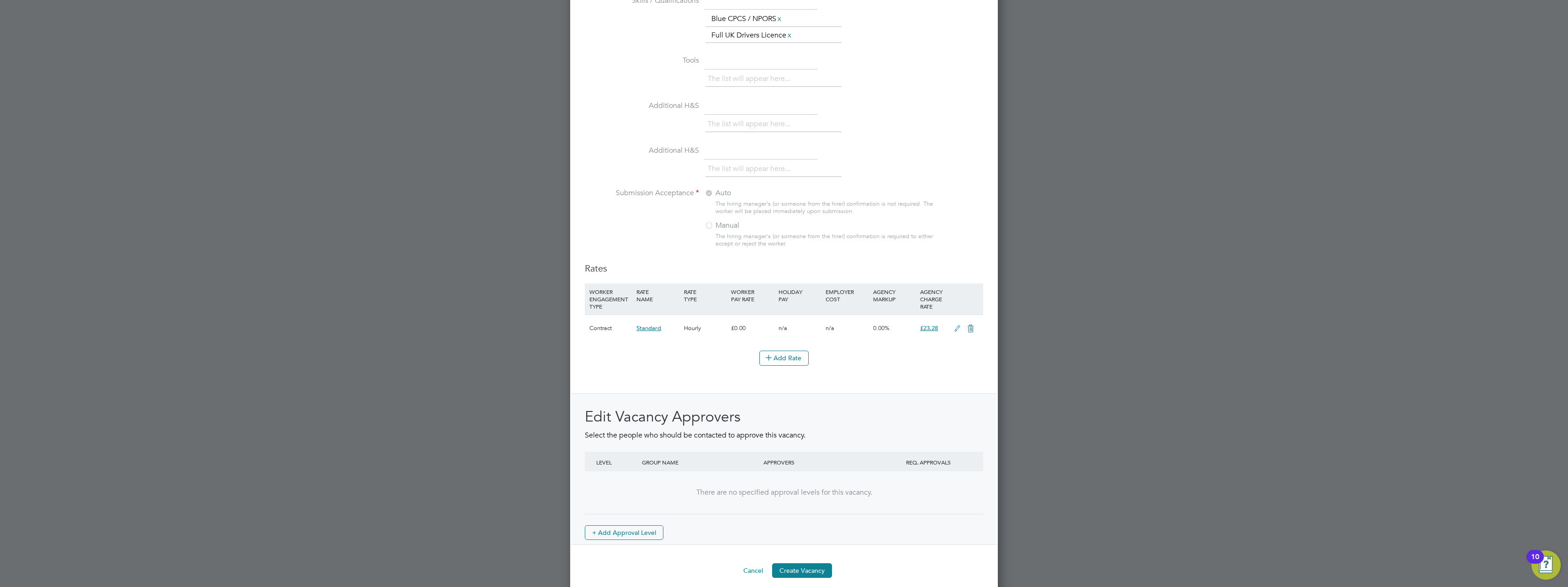
scroll to position [842, 0]
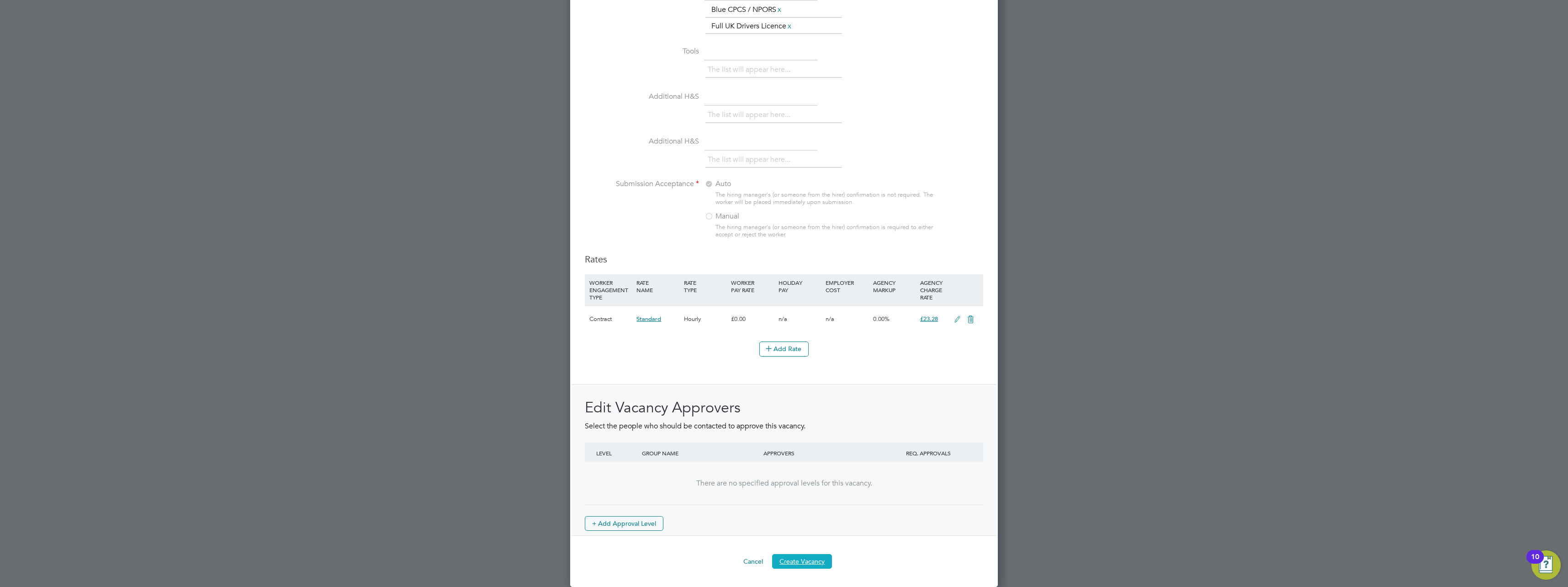
click at [800, 557] on button "Create Vacancy" at bounding box center [802, 561] width 60 height 15
